Goal: Task Accomplishment & Management: Complete application form

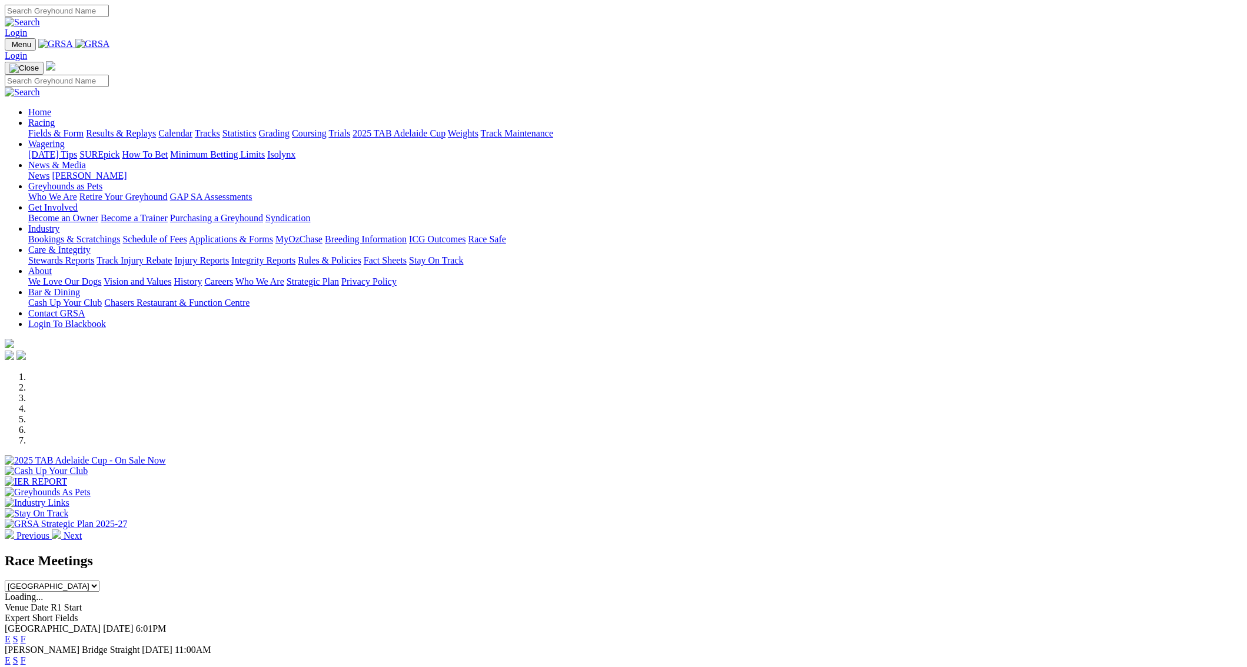
scroll to position [212, 0]
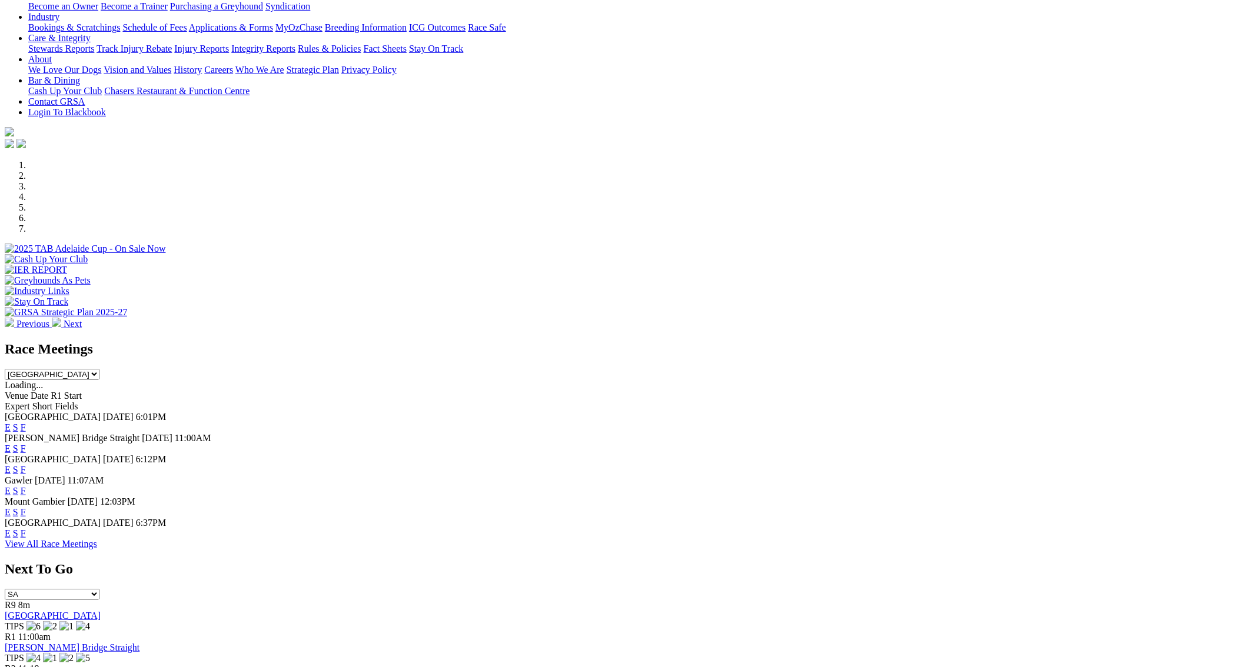
click at [26, 507] on link "F" at bounding box center [23, 512] width 5 height 10
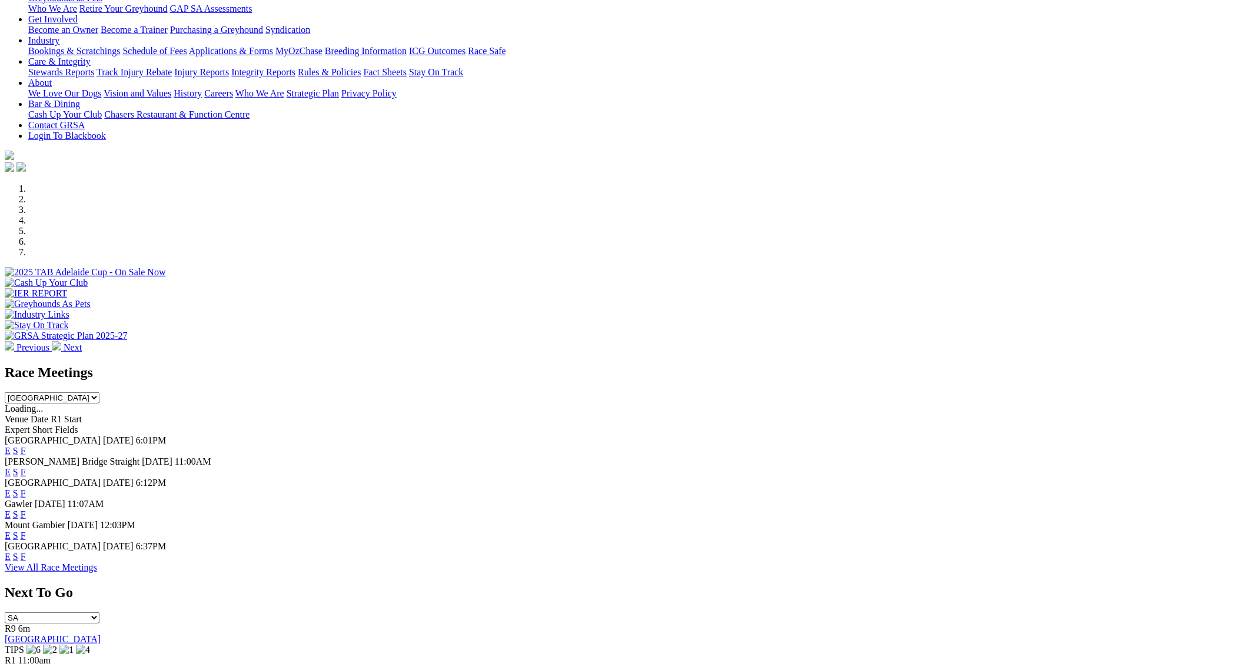
scroll to position [227, 0]
